Goal: Find specific page/section: Find specific page/section

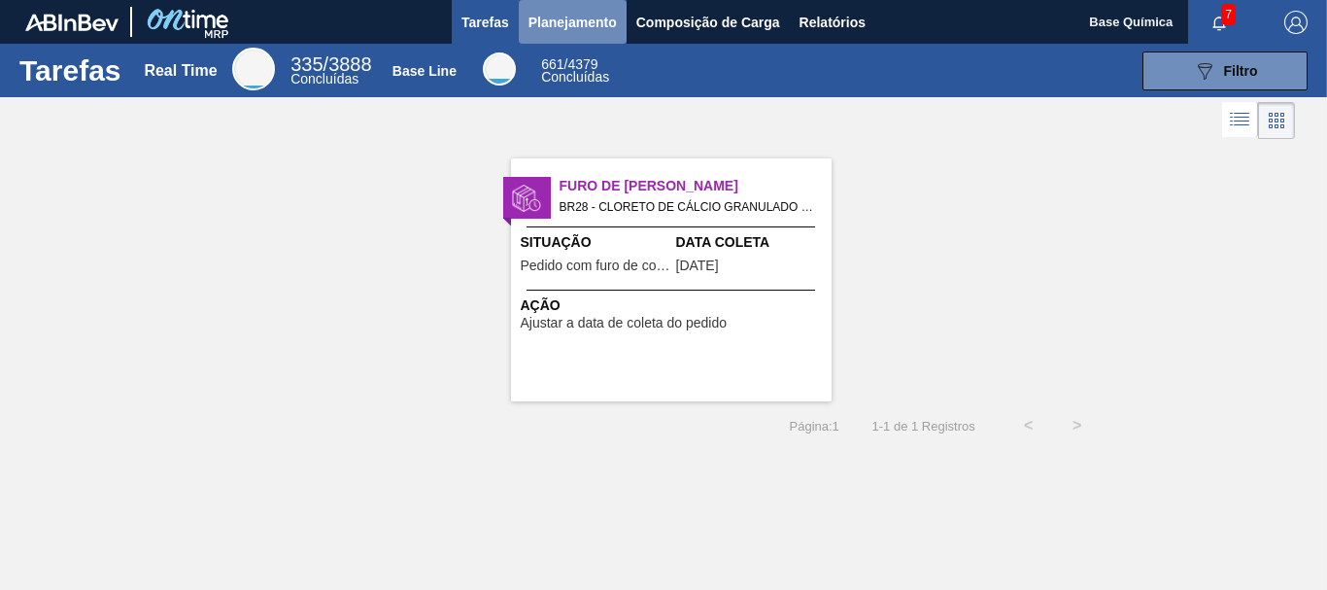
click at [587, 16] on span "Planejamento" at bounding box center [573, 22] width 88 height 23
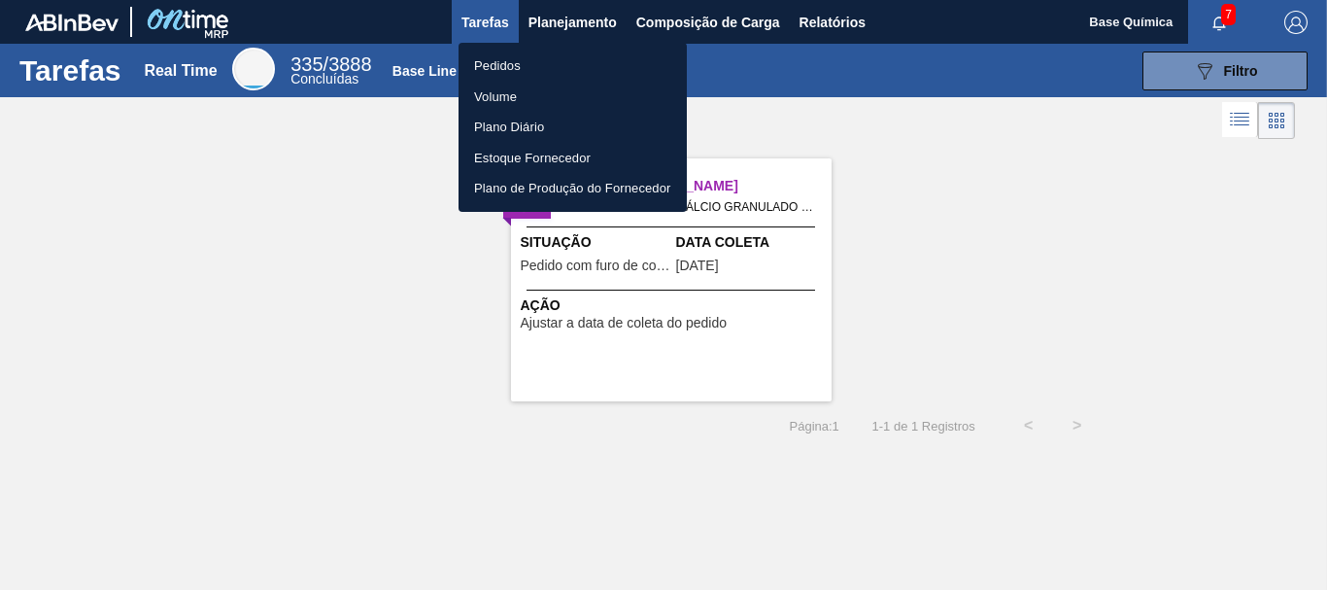
click at [517, 58] on li "Pedidos" at bounding box center [573, 66] width 228 height 31
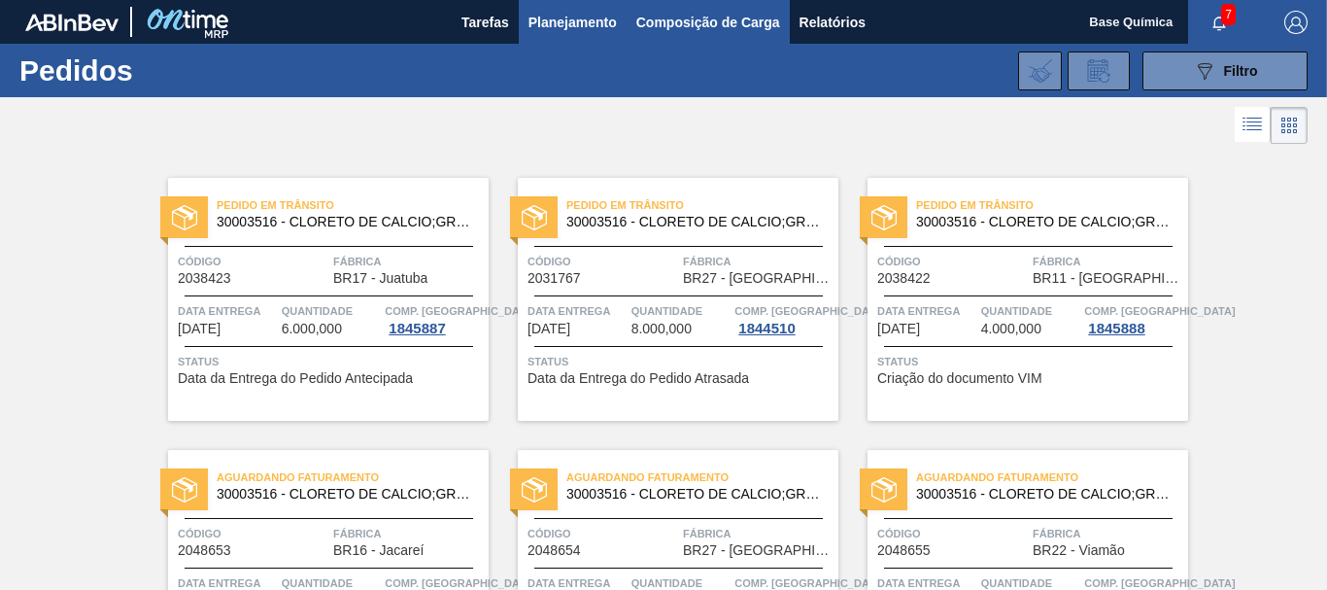
click at [712, 24] on span "Composição de Carga" at bounding box center [708, 22] width 144 height 23
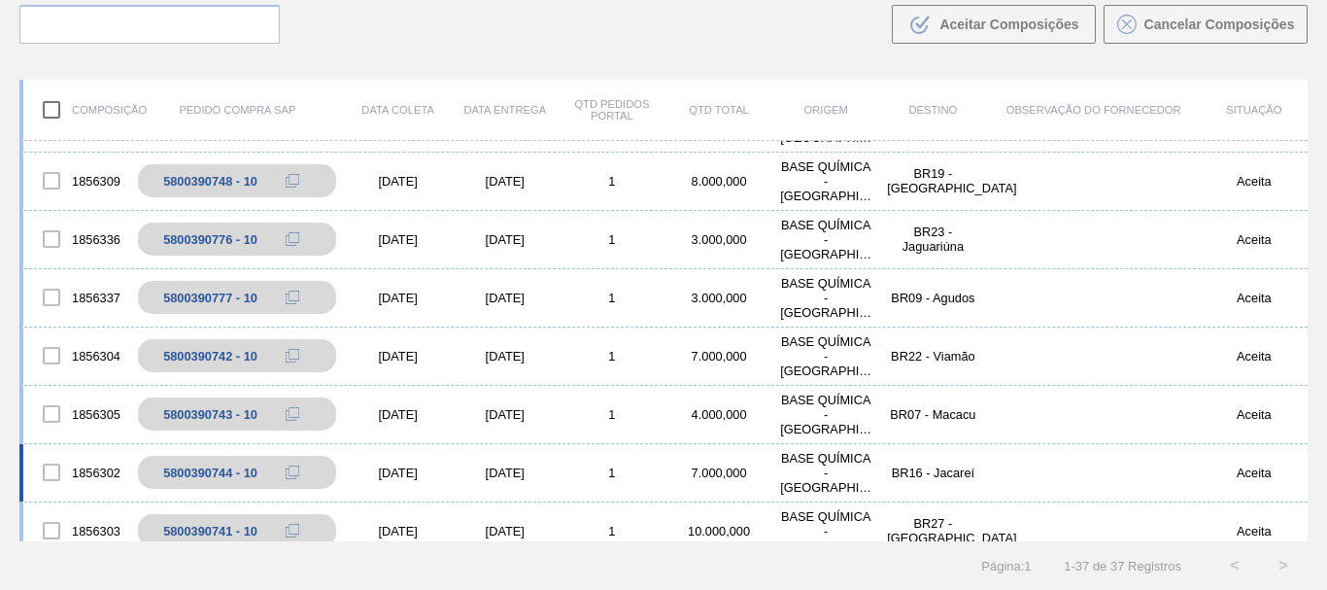
scroll to position [495, 0]
